Goal: Check status: Check status

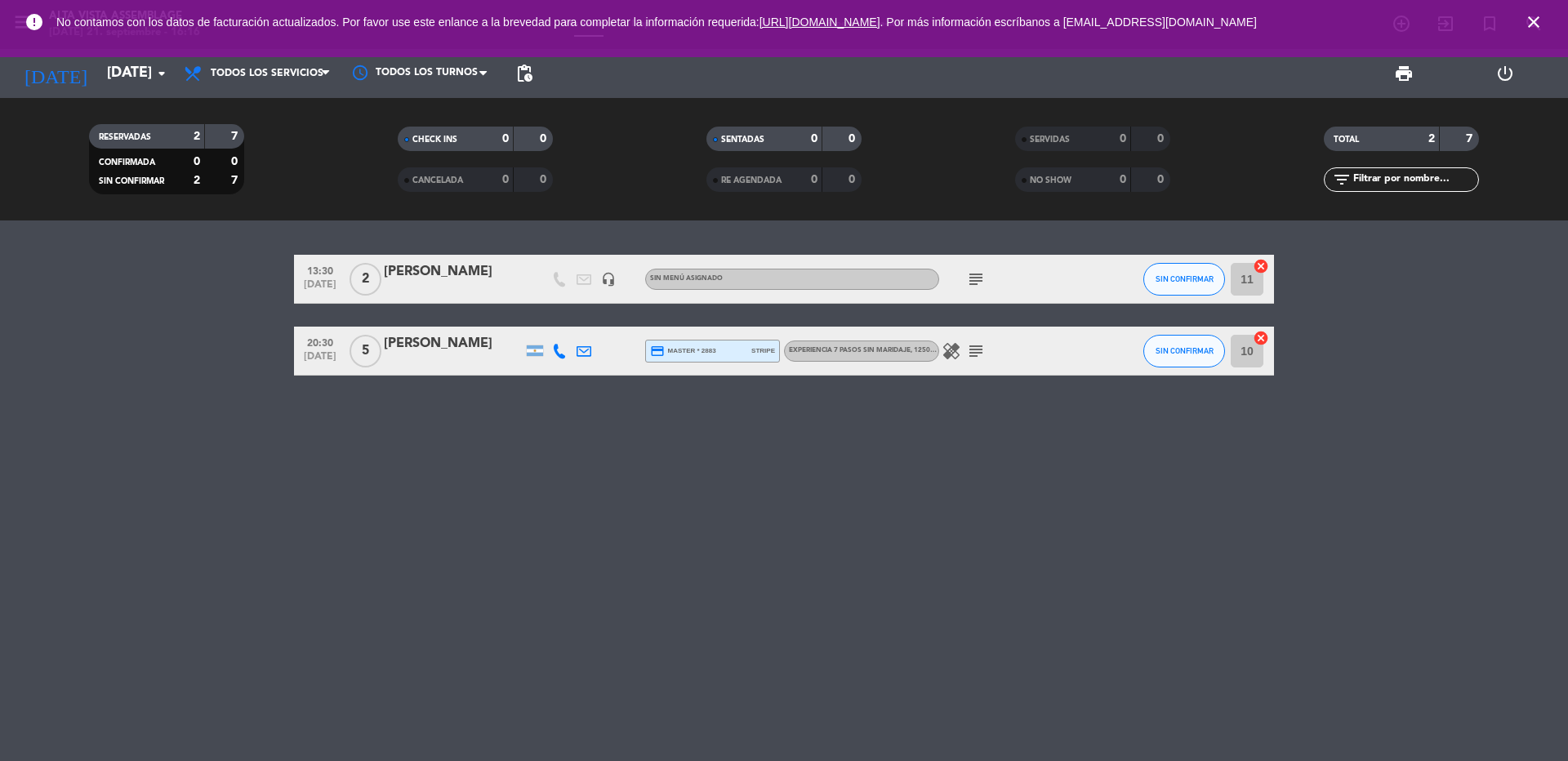
click at [1538, 20] on icon "close" at bounding box center [1533, 22] width 20 height 20
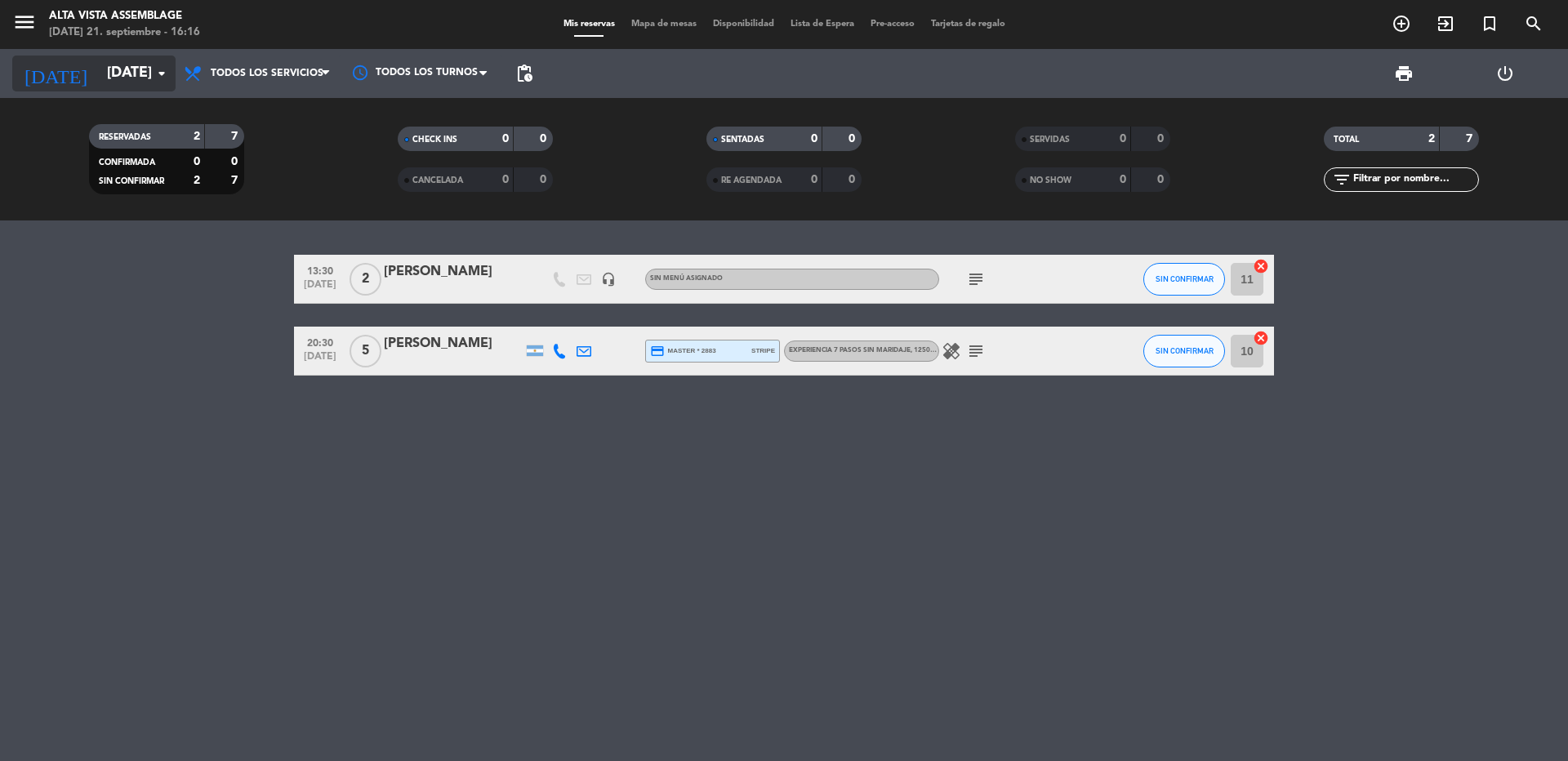
click at [32, 74] on icon "[DATE]" at bounding box center [56, 73] width 87 height 36
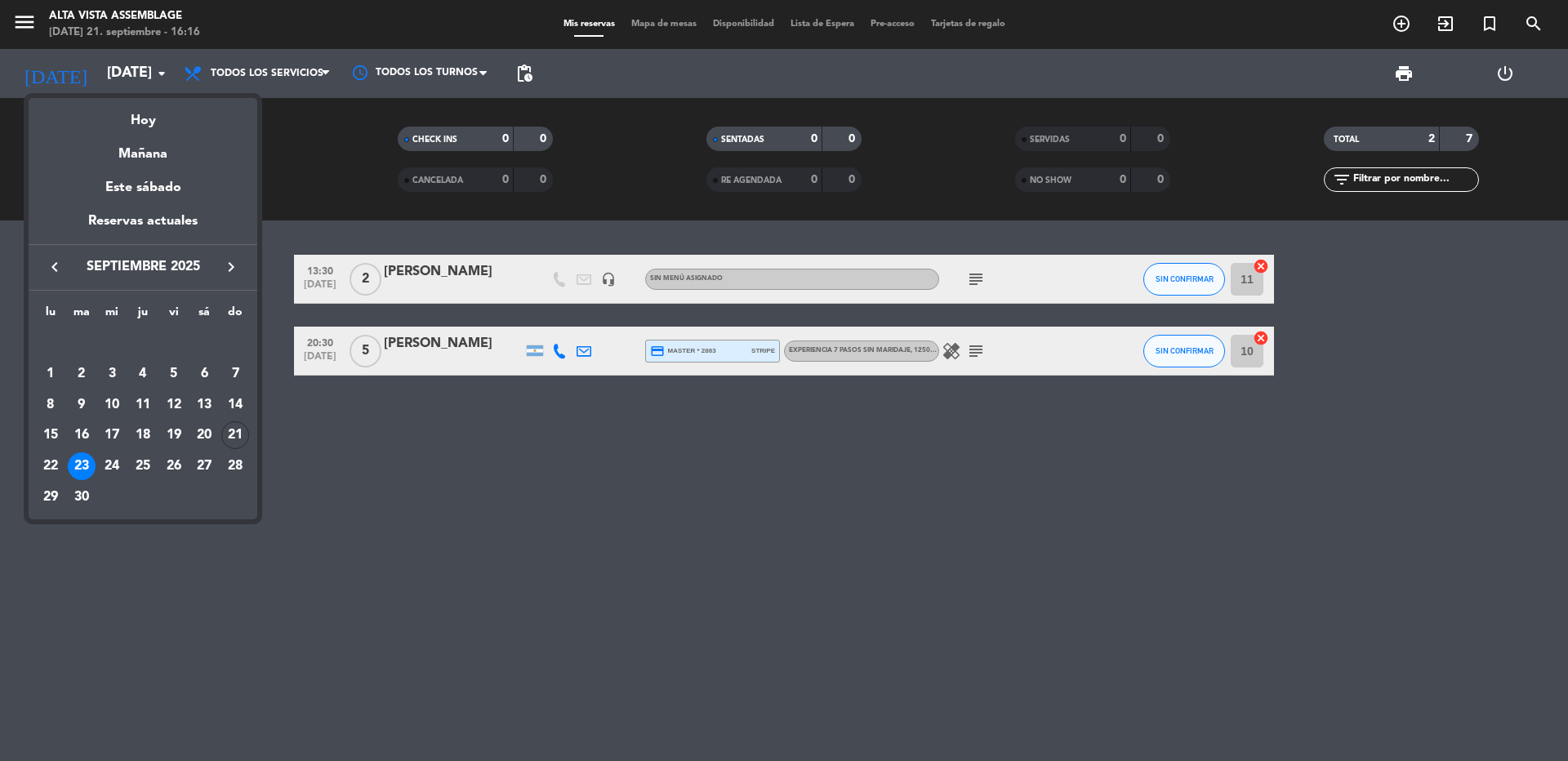
click at [392, 477] on div at bounding box center [784, 380] width 1568 height 761
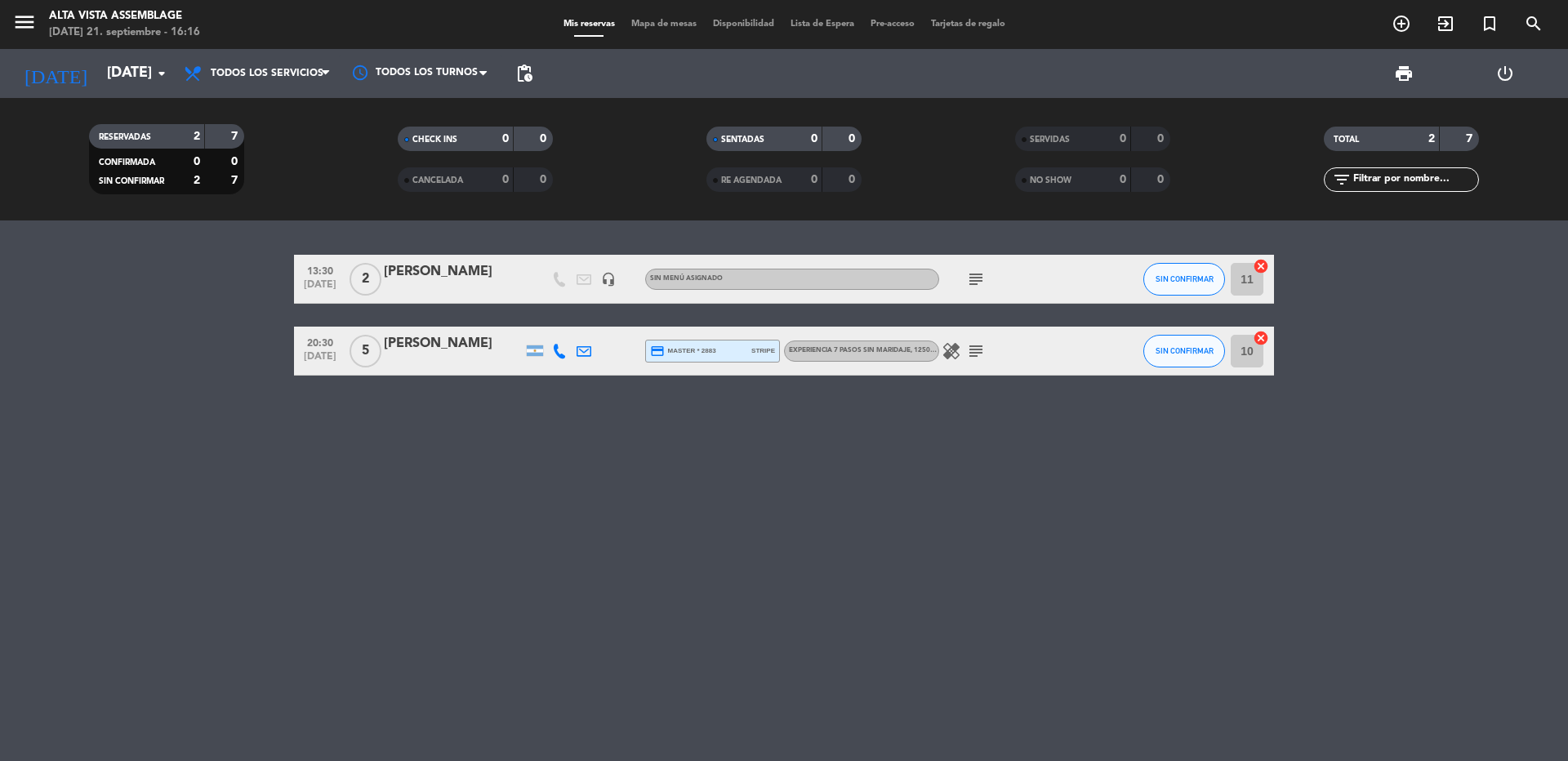
click at [979, 352] on icon "subject" at bounding box center [975, 352] width 20 height 20
click at [981, 348] on icon "subject" at bounding box center [975, 352] width 20 height 20
click at [970, 305] on div "13:30 [DATE] 2 [PERSON_NAME] headset_mic Sin menú asignado subject SIN CONFIRMA…" at bounding box center [783, 316] width 979 height 121
click at [970, 287] on icon "subject" at bounding box center [975, 279] width 20 height 20
click at [1003, 267] on div "subject Menú Essence. Enviados por Flor de bodegas, paga agencia.Sin restriccio…" at bounding box center [1012, 278] width 147 height 48
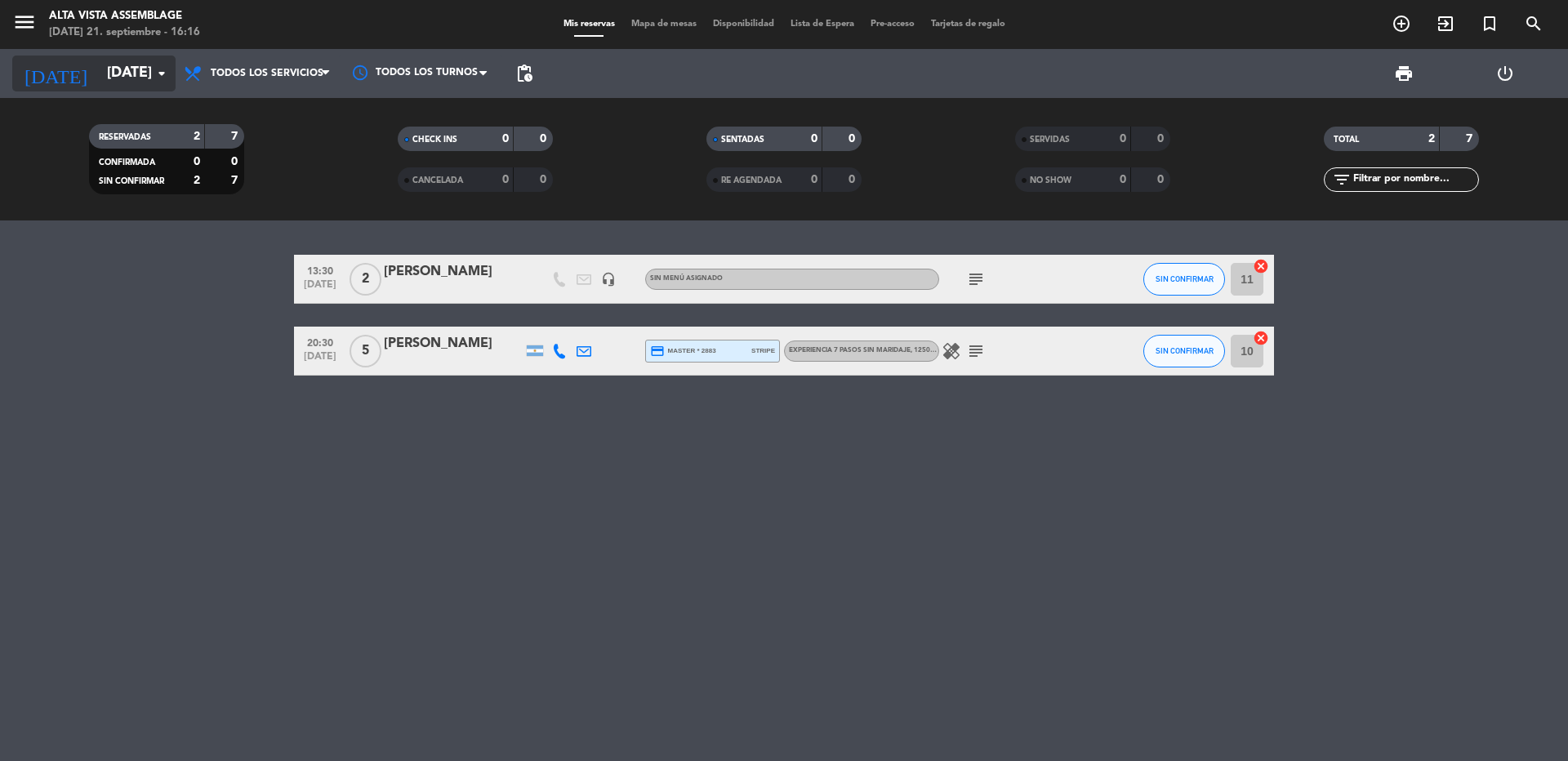
click at [159, 70] on icon "arrow_drop_down" at bounding box center [162, 73] width 20 height 20
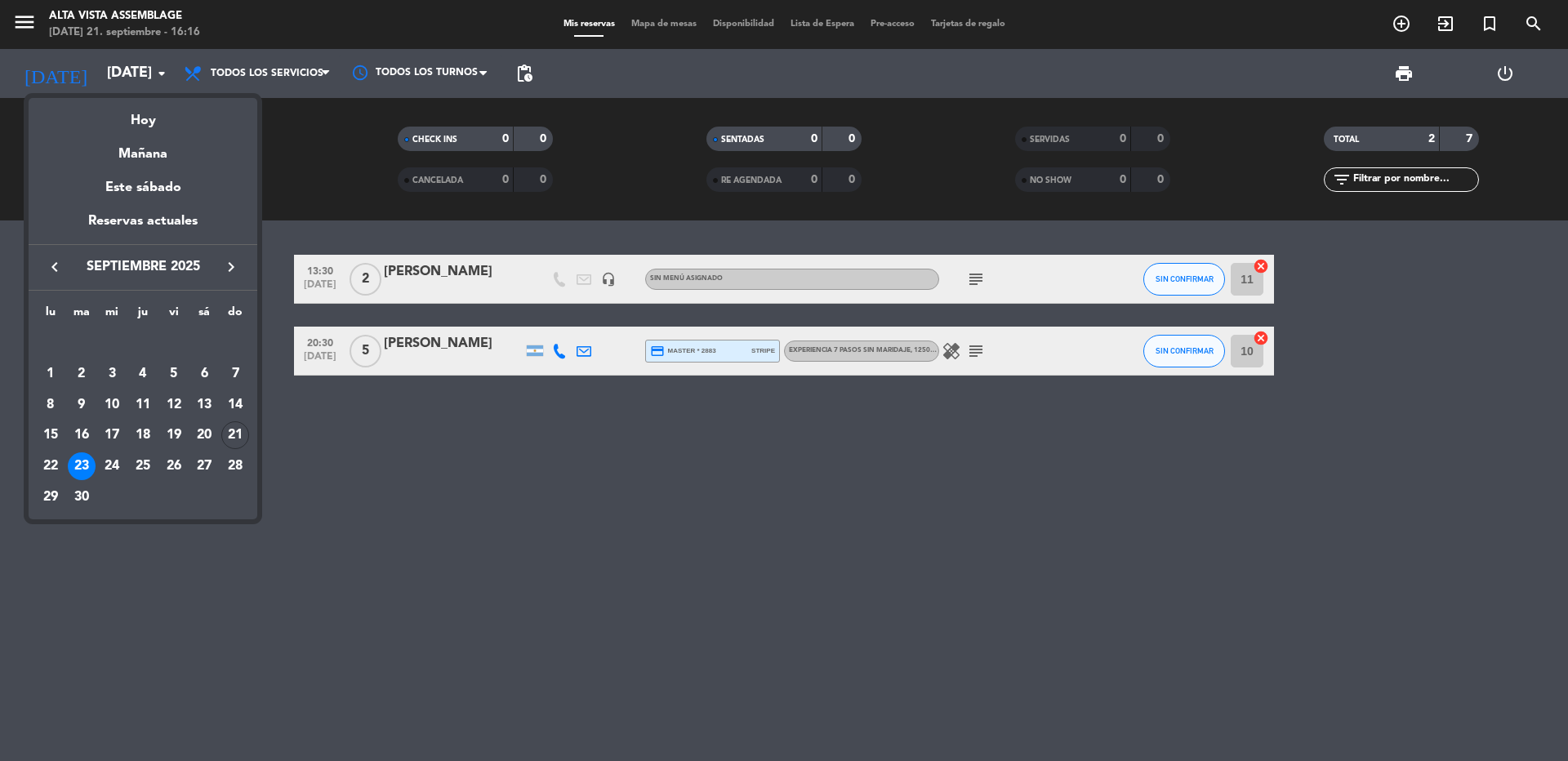
click at [448, 252] on div at bounding box center [784, 380] width 1568 height 761
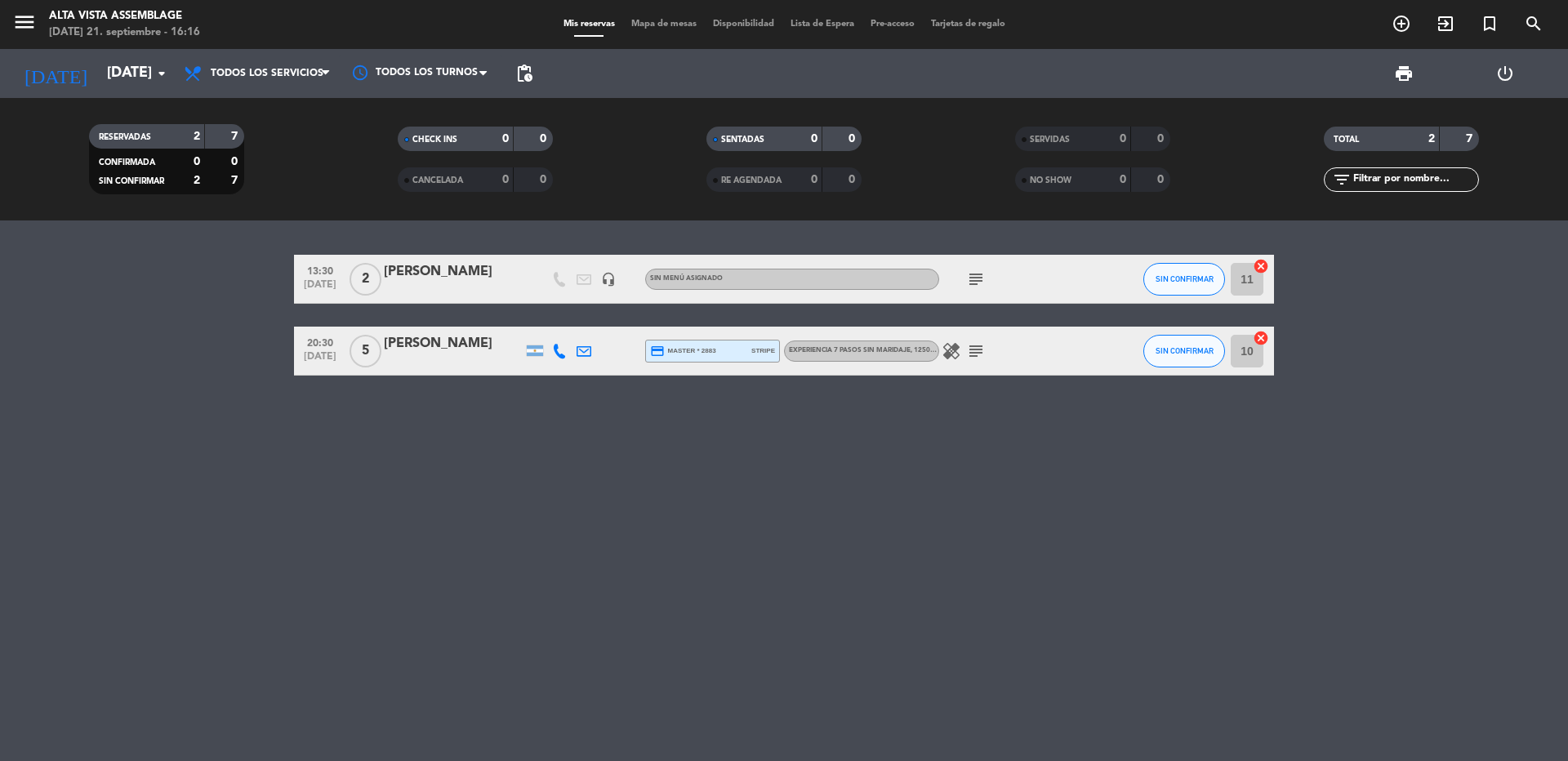
click at [23, 21] on icon "menu" at bounding box center [24, 21] width 24 height 24
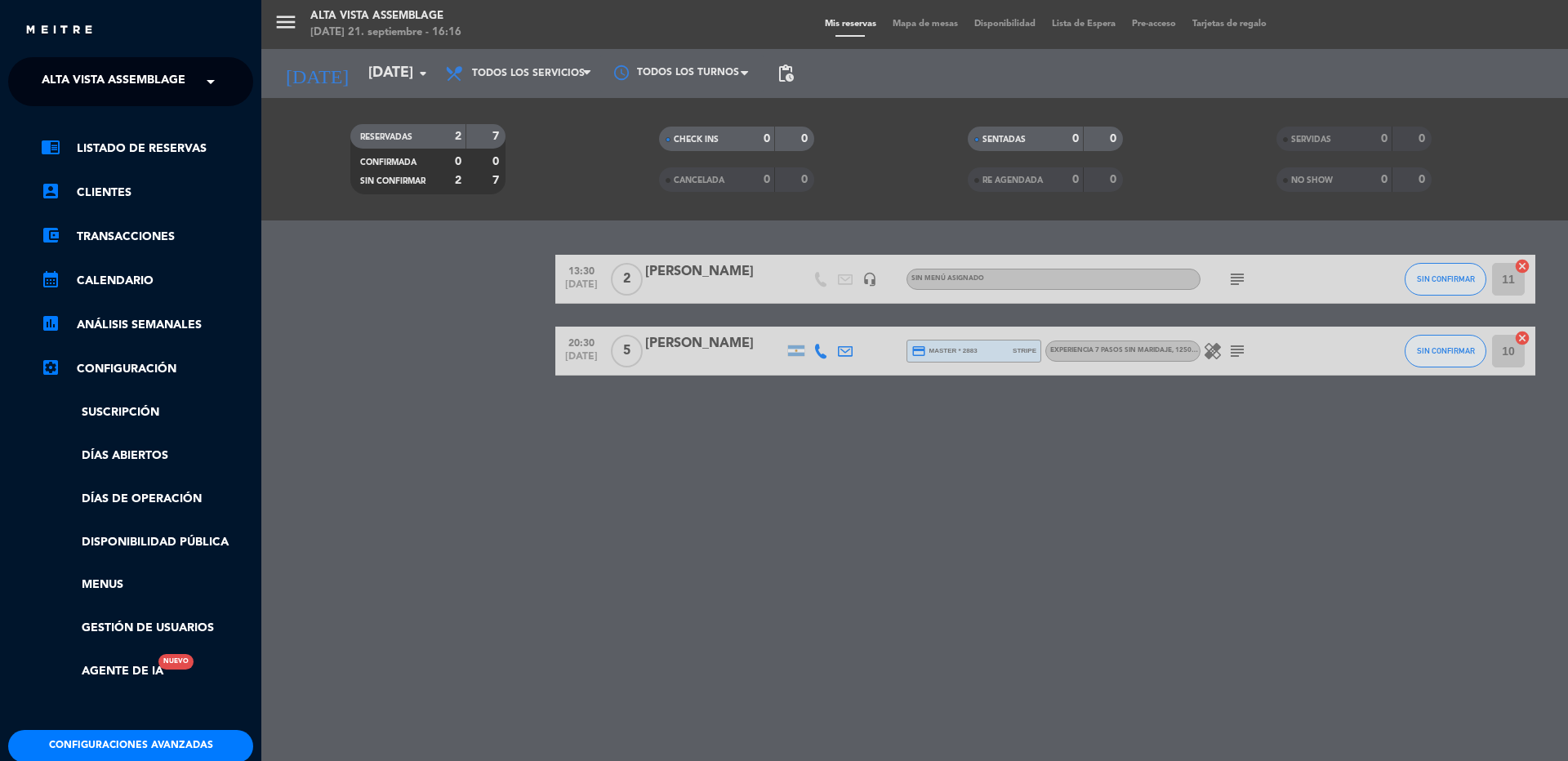
click at [190, 57] on div "close × Alta Vista Assemblage × chrome_reader_mode Listado de Reservas account_…" at bounding box center [131, 380] width 262 height 761
click at [186, 68] on div "× Alta Vista Assemblage" at bounding box center [118, 81] width 166 height 34
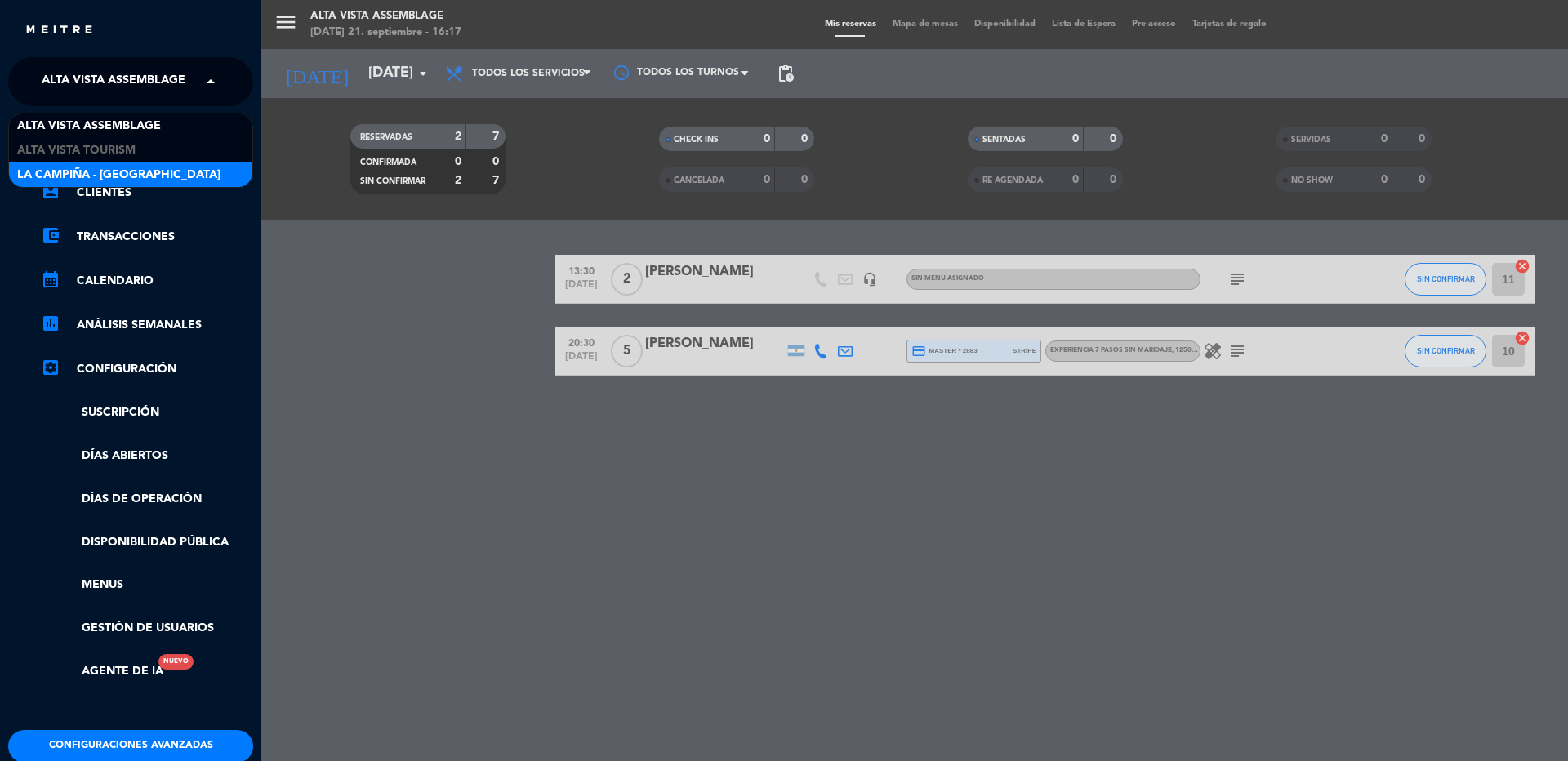
click at [140, 177] on span "La Campiña - [GEOGRAPHIC_DATA]" at bounding box center [119, 175] width 203 height 19
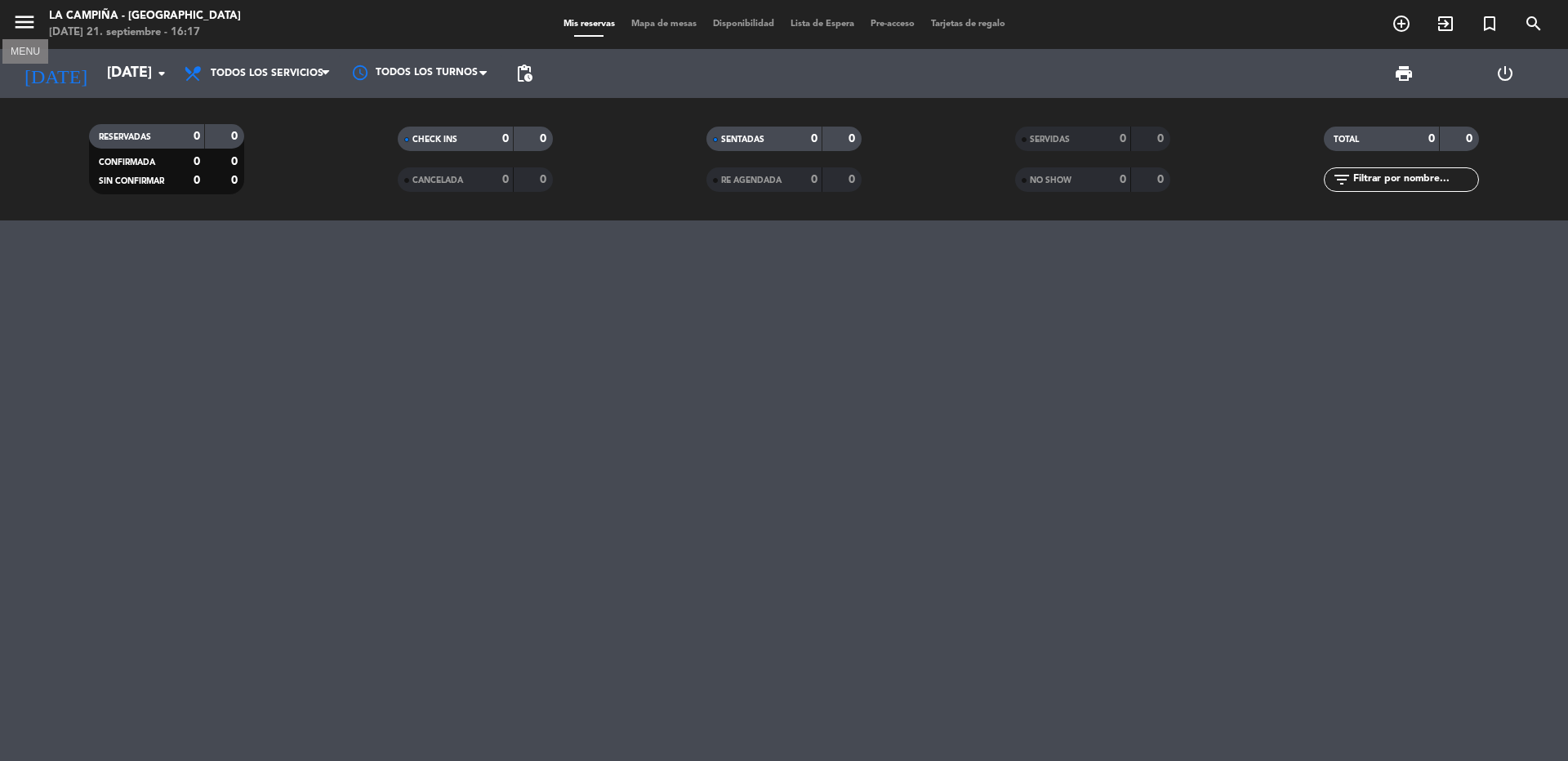
click at [27, 25] on icon "menu" at bounding box center [24, 21] width 24 height 24
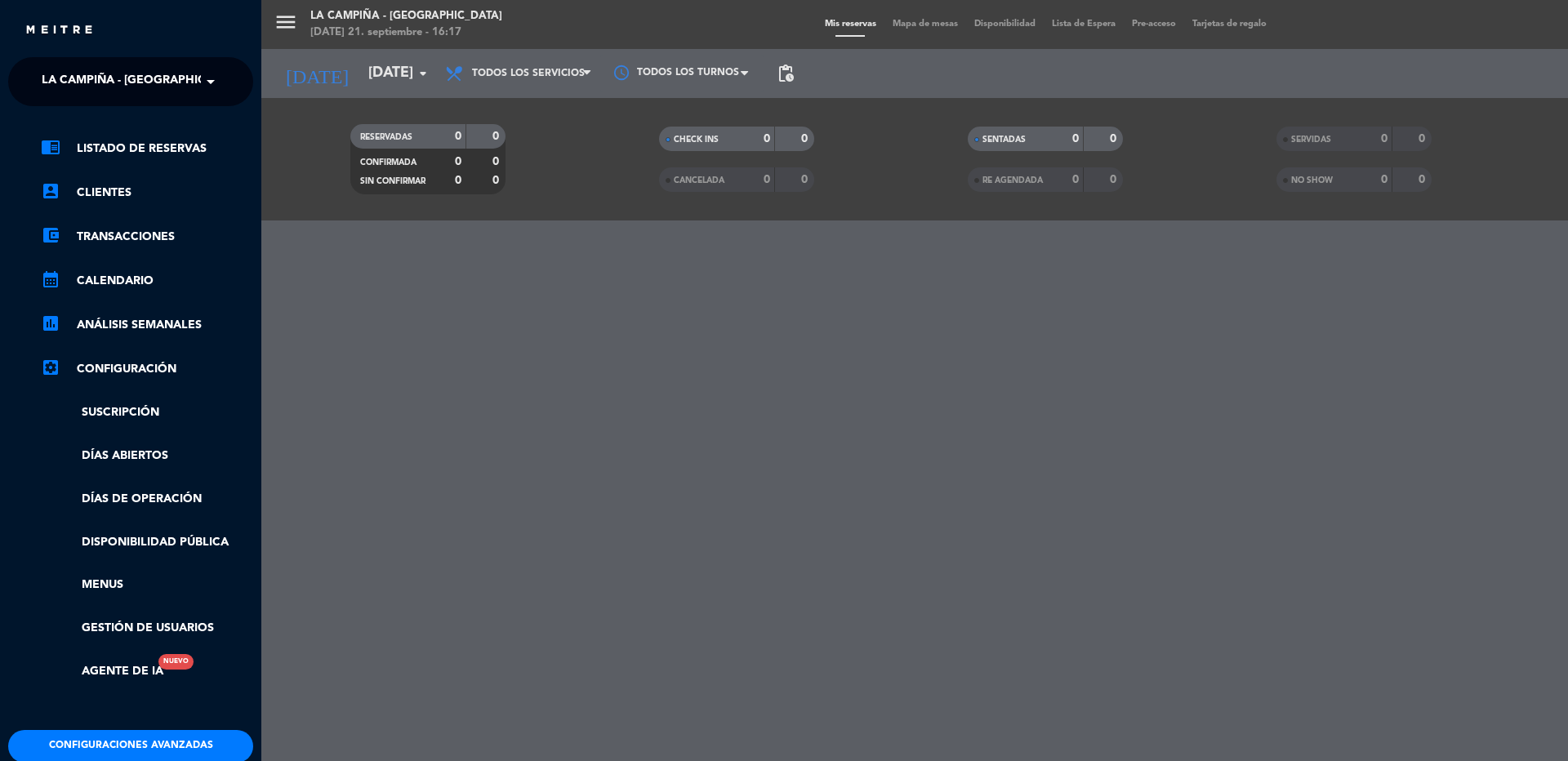
click at [152, 77] on span "La Campiña - [GEOGRAPHIC_DATA]" at bounding box center [144, 81] width 203 height 34
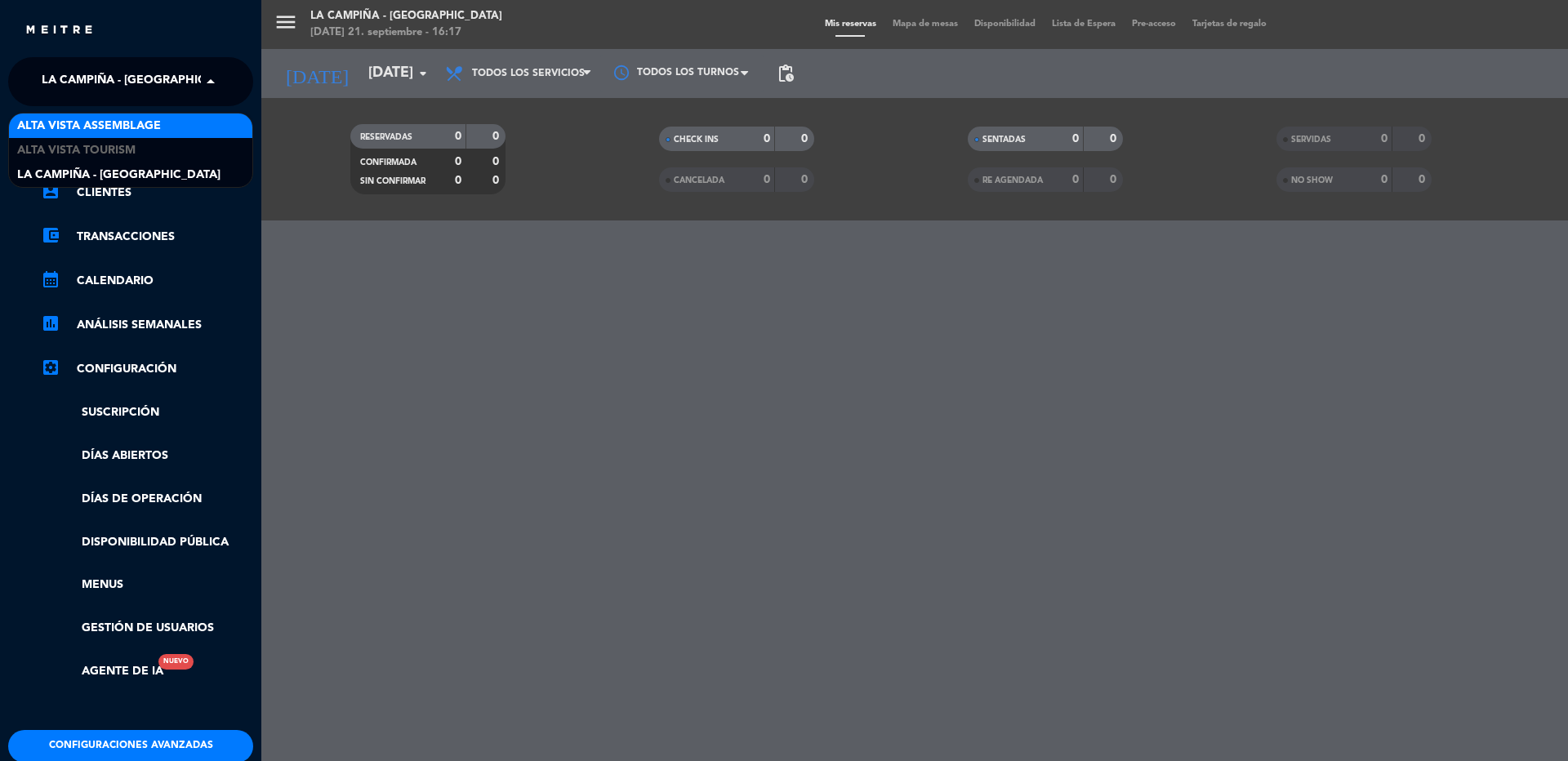
click at [143, 131] on span "Alta Vista Assemblage" at bounding box center [89, 126] width 144 height 19
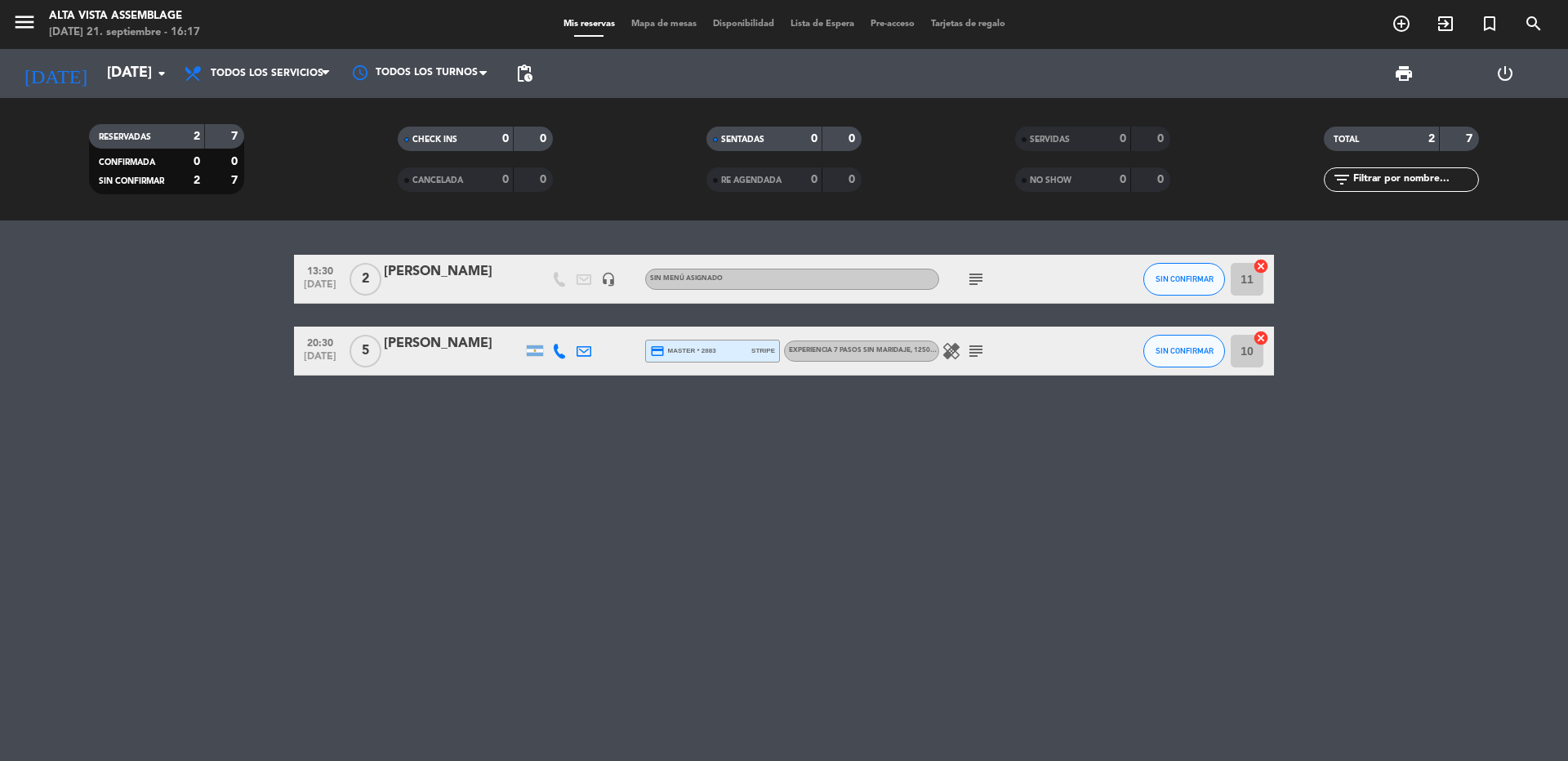
click at [949, 351] on icon "healing" at bounding box center [951, 352] width 20 height 20
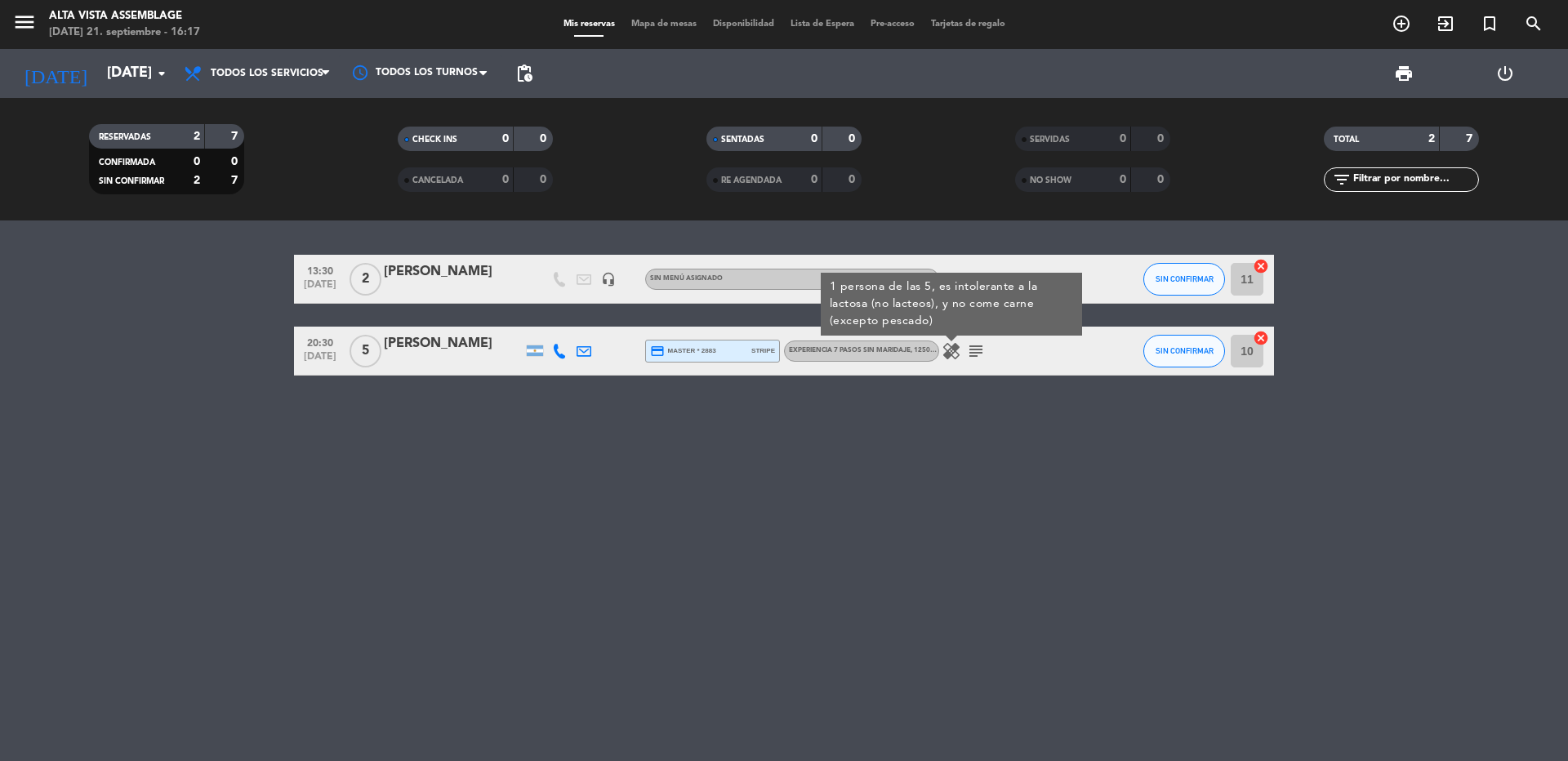
click at [1019, 359] on div "healing 1 persona de las 5, es intolerante a la lactosa (no lacteos), y no come…" at bounding box center [1012, 350] width 147 height 48
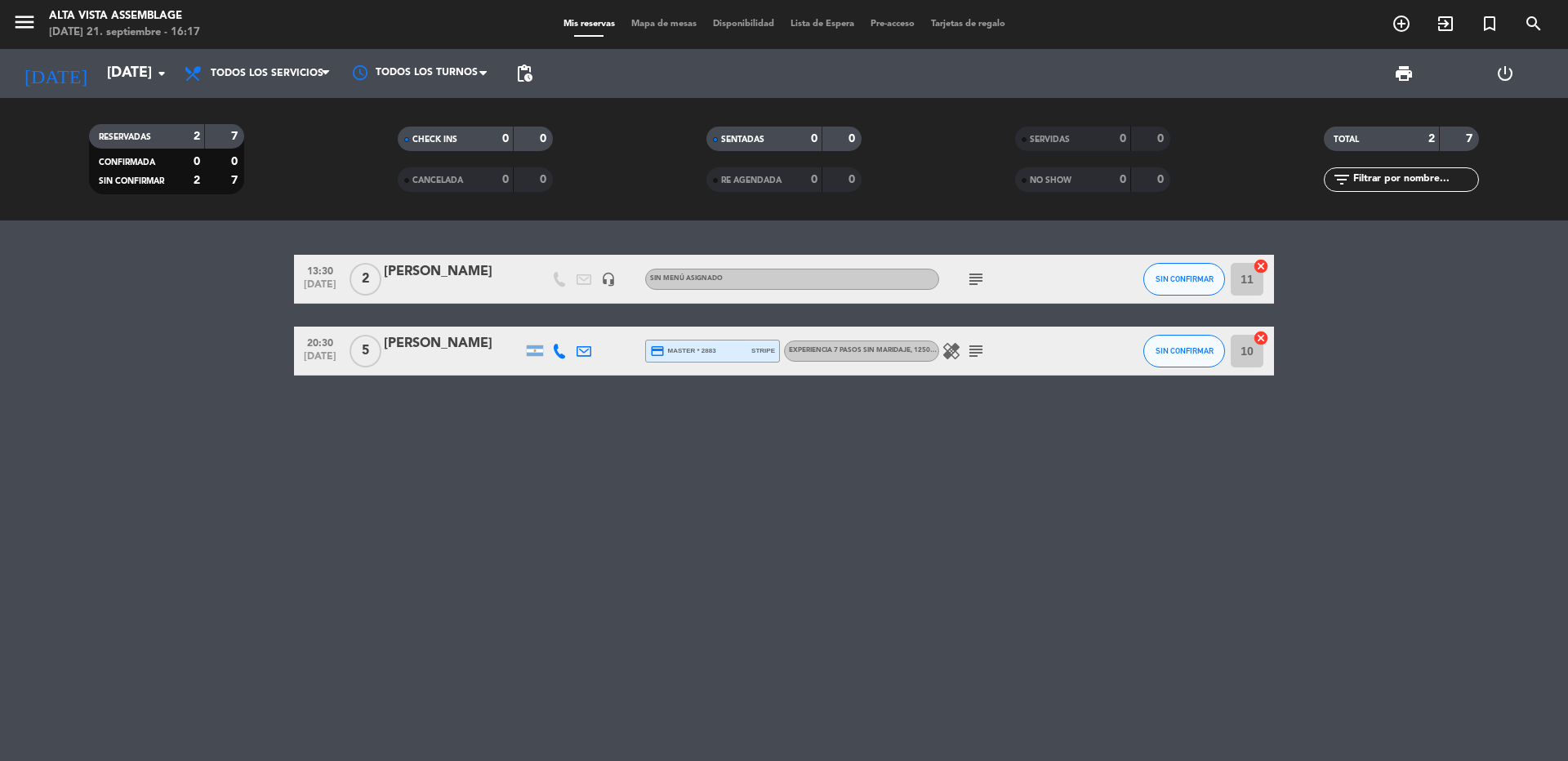
click at [974, 353] on icon "subject" at bounding box center [975, 352] width 20 height 20
click at [1061, 341] on div "healing subject 1 persona de las 5 es intolerante a la lactosa y no come carne …" at bounding box center [1012, 350] width 147 height 48
click at [669, 321] on div "13:30 [DATE] 2 [PERSON_NAME] headset_mic Sin menú asignado subject SIN CONFIRMA…" at bounding box center [783, 316] width 979 height 121
click at [669, 323] on div "13:30 [DATE] 2 [PERSON_NAME] headset_mic Sin menú asignado subject SIN CONFIRMA…" at bounding box center [783, 316] width 979 height 121
